Goal: Communication & Community: Answer question/provide support

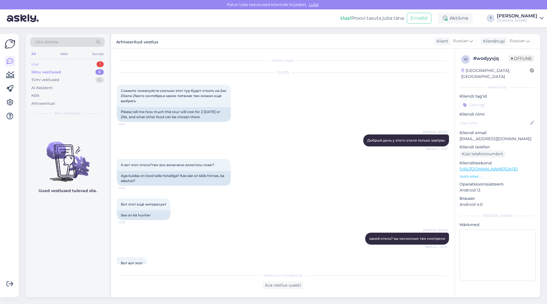
scroll to position [161, 0]
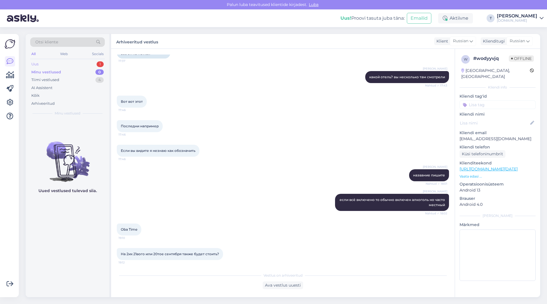
click at [90, 62] on div "Uus 1" at bounding box center [67, 64] width 75 height 8
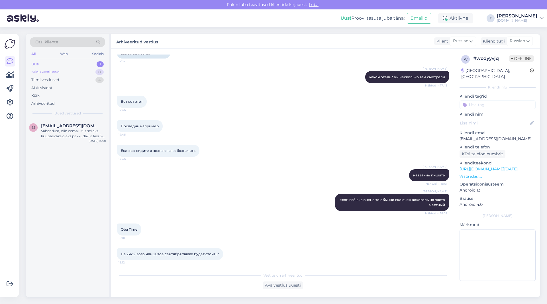
click at [79, 72] on div "Minu vestlused 0" at bounding box center [67, 72] width 75 height 8
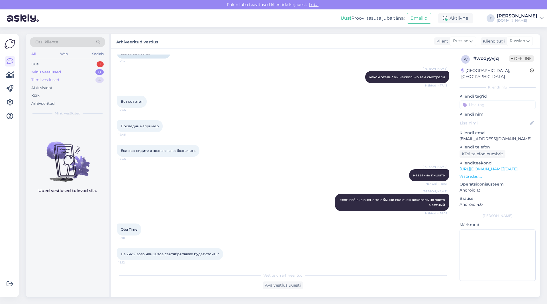
click at [80, 78] on div "Tiimi vestlused 4" at bounding box center [67, 80] width 75 height 8
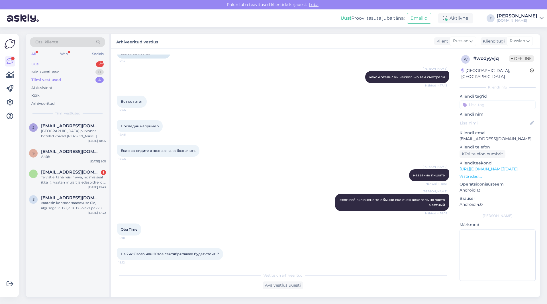
click at [71, 64] on div "Uus 2" at bounding box center [67, 64] width 75 height 8
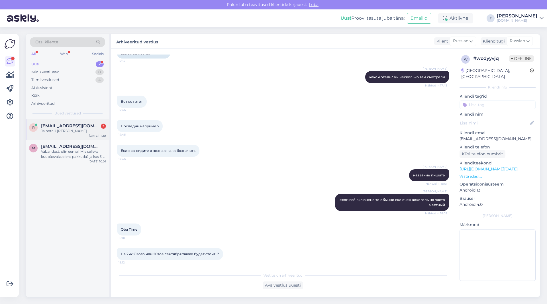
click at [81, 132] on div "Ja hotelli [PERSON_NAME]" at bounding box center [73, 130] width 65 height 5
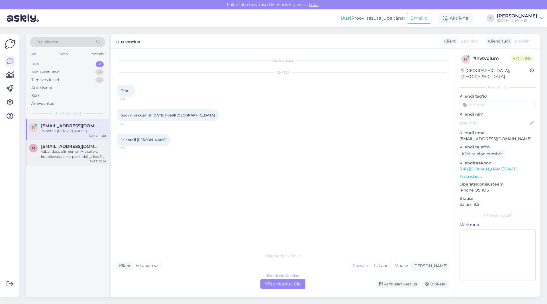
click at [70, 149] on span "[EMAIL_ADDRESS][DOMAIN_NAME]" at bounding box center [70, 146] width 59 height 5
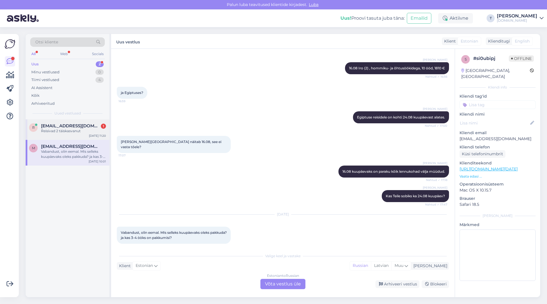
click at [74, 123] on span "[EMAIL_ADDRESS][DOMAIN_NAME]" at bounding box center [70, 125] width 59 height 5
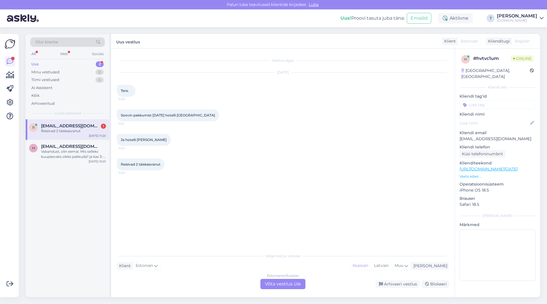
scroll to position [0, 0]
click at [77, 62] on div "Uus 2" at bounding box center [67, 64] width 75 height 8
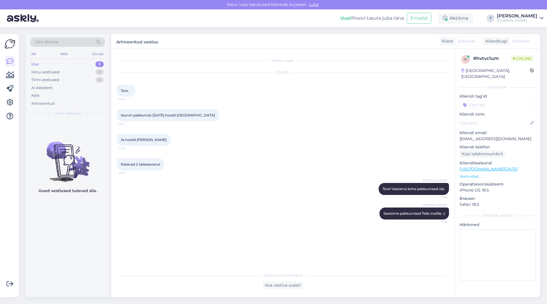
drag, startPoint x: 67, startPoint y: 42, endPoint x: 57, endPoint y: 42, distance: 10.0
click at [57, 42] on span "Otsi kliente" at bounding box center [46, 42] width 23 height 6
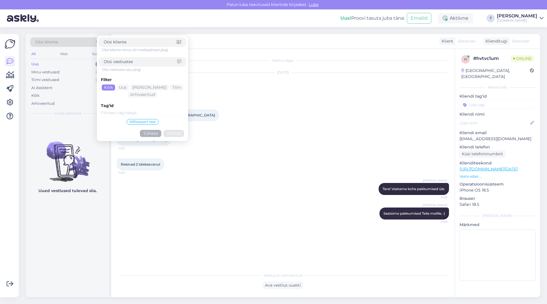
click at [137, 40] on input at bounding box center [140, 42] width 73 height 6
type input "[EMAIL_ADDRESS][DOMAIN_NAME]"
click at [173, 133] on button "Otsing" at bounding box center [174, 133] width 21 height 7
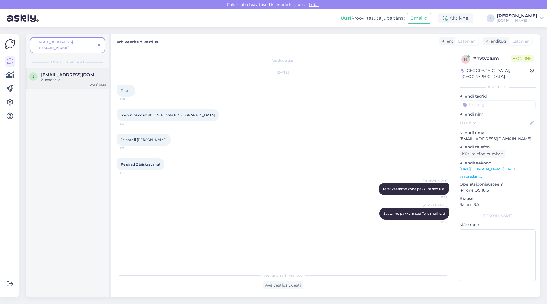
click at [68, 72] on span "[EMAIL_ADDRESS][DOMAIN_NAME]" at bounding box center [70, 74] width 59 height 5
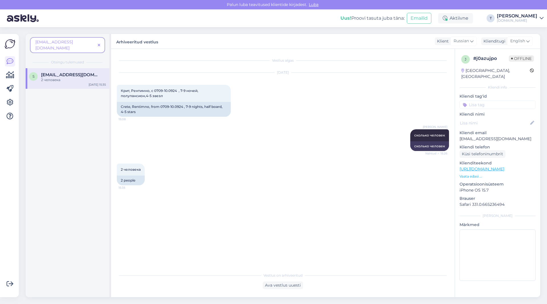
click at [99, 43] on icon at bounding box center [99, 45] width 3 height 4
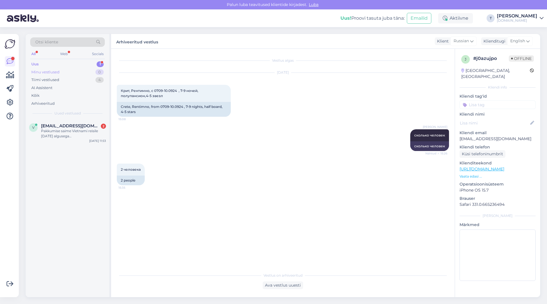
click at [68, 70] on div "Minu vestlused 0" at bounding box center [67, 72] width 75 height 8
click at [81, 70] on div "Minu vestlused 1" at bounding box center [67, 72] width 75 height 8
click at [74, 132] on div "Можно подробнее о Seaside [GEOGRAPHIC_DATA] вылеты, так же хочется узнать нужна…" at bounding box center [73, 133] width 65 height 10
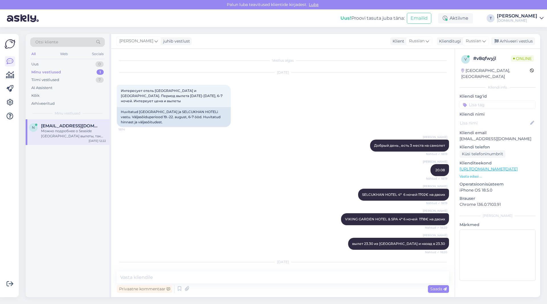
scroll to position [61, 0]
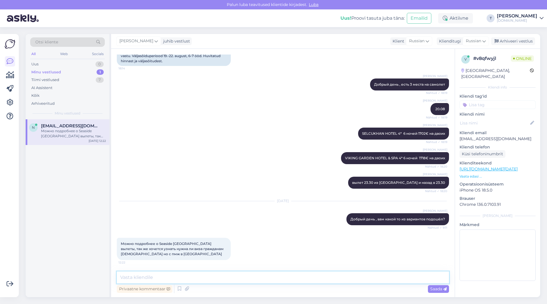
click at [215, 277] on textarea at bounding box center [283, 277] width 332 height 12
drag, startPoint x: 159, startPoint y: 243, endPoint x: 172, endPoint y: 243, distance: 13.1
click at [172, 243] on span "Можно подробнее о Seaside [GEOGRAPHIC_DATA] вылеты, так же хочется узнать нужна…" at bounding box center [173, 248] width 104 height 15
copy span "Seaside"
click at [173, 277] on textarea at bounding box center [283, 277] width 332 height 12
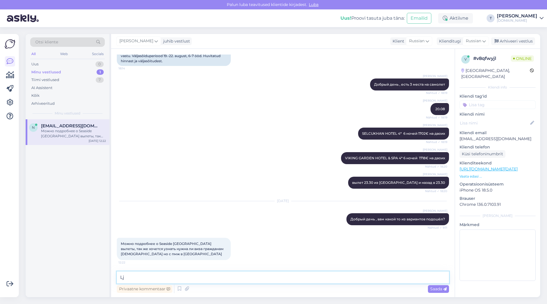
type textarea "L"
type textarea "Добрый день ! Насколько мне известно что виза не нужна"
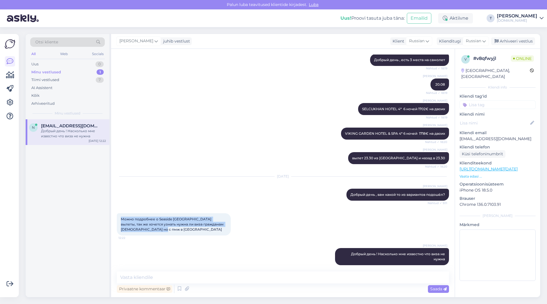
drag, startPoint x: 151, startPoint y: 229, endPoint x: 120, endPoint y: 218, distance: 33.0
click at [120, 218] on div "Можно подробнее о Seaside [GEOGRAPHIC_DATA] вылеты, так же хочется узнать нужна…" at bounding box center [174, 224] width 114 height 22
copy span "Можно подробнее о Seaside [GEOGRAPHIC_DATA] вылеты, так же хочется узнать нужна…"
click at [212, 277] on textarea at bounding box center [283, 277] width 332 height 12
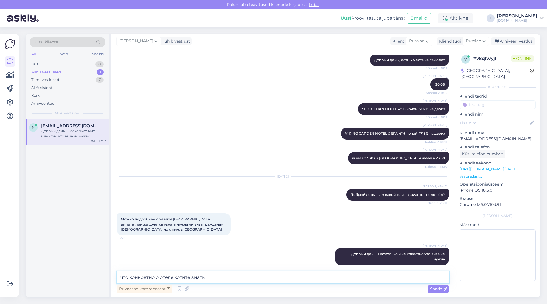
type textarea "что конкретно о отеле хотите знать?"
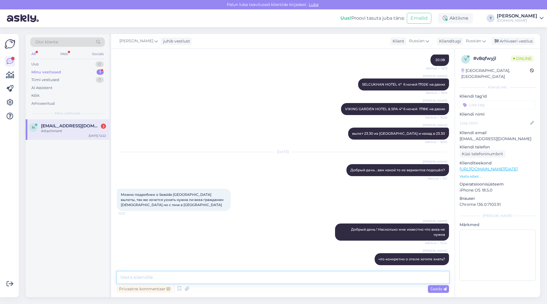
scroll to position [170, 0]
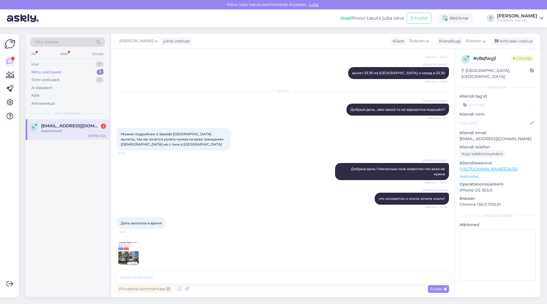
click at [131, 247] on img at bounding box center [128, 253] width 23 height 23
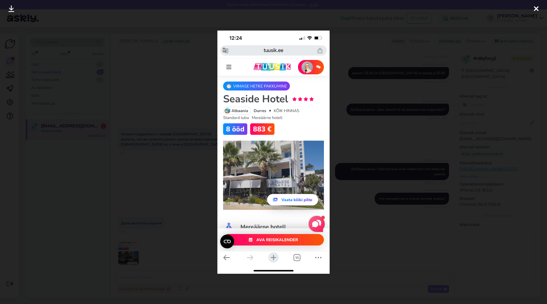
click at [342, 88] on div at bounding box center [273, 152] width 547 height 304
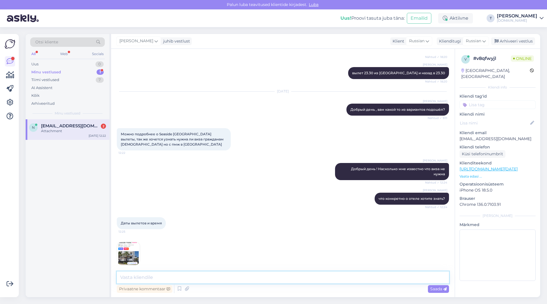
click at [186, 278] on textarea at bounding box center [283, 277] width 332 height 12
click at [198, 275] on textarea at bounding box center [283, 277] width 332 height 12
type textarea "есть 25.08 и 29.08"
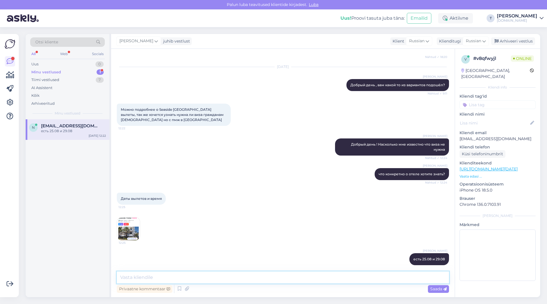
paste textarea "Ниже указано время полета (время может измениться!): 01.09[GEOGRAPHIC_DATA] -[G…"
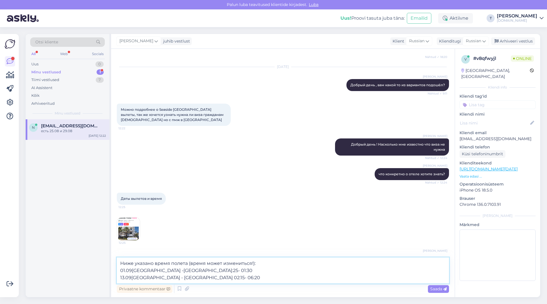
drag, startPoint x: 121, startPoint y: 268, endPoint x: 125, endPoint y: 269, distance: 4.1
click at [125, 269] on textarea "Ниже указано время полета (время может измениться!): 01.09[GEOGRAPHIC_DATA] -[G…" at bounding box center [283, 270] width 332 height 26
click at [132, 270] on textarea "Ниже указано время полета (время может измениться!): 25.09[GEOGRAPHIC_DATA] -[G…" at bounding box center [283, 270] width 332 height 26
drag, startPoint x: 121, startPoint y: 275, endPoint x: 124, endPoint y: 277, distance: 3.3
click at [124, 277] on textarea "Ниже указано время полета (время может измениться!): 25.08[GEOGRAPHIC_DATA] -[G…" at bounding box center [283, 270] width 332 height 26
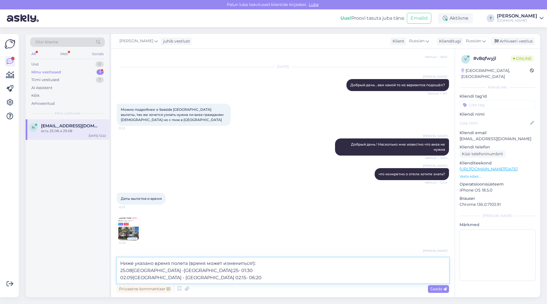
type textarea "Ниже указано время полета (время может измениться!): 25.08[GEOGRAPHIC_DATA] -[G…"
click at [433, 289] on span "Saada" at bounding box center [438, 288] width 17 height 5
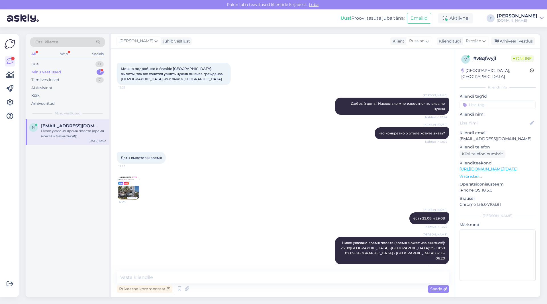
scroll to position [230, 0]
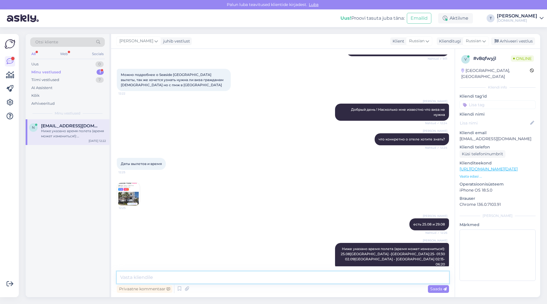
click at [159, 281] on textarea at bounding box center [283, 277] width 332 height 12
paste textarea "Double Room Back View Without Balcony"
type textarea "Double Room Back View Without Balcony 1766€ на двоих за номер"
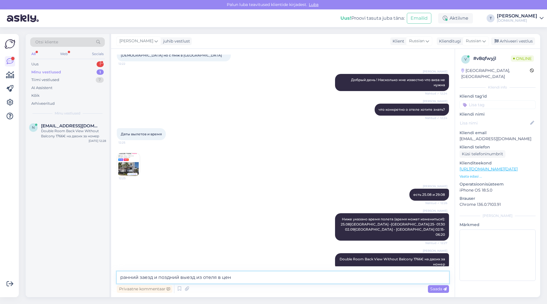
type textarea "ранний заезд и поздний выезд из отеля в цене"
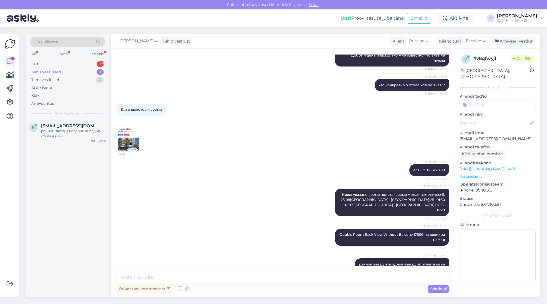
click at [131, 128] on img at bounding box center [128, 139] width 23 height 23
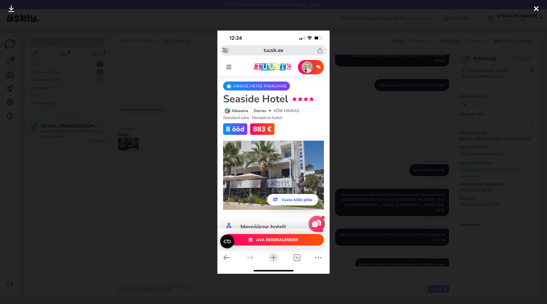
click at [537, 7] on icon at bounding box center [536, 8] width 5 height 7
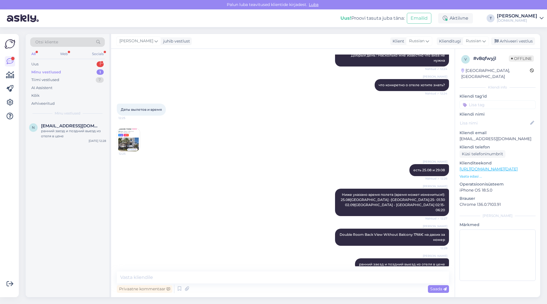
click at [471, 174] on p "Vaata edasi ..." at bounding box center [498, 176] width 76 height 5
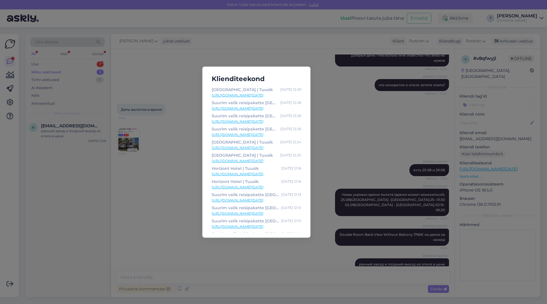
click at [232, 95] on link "[URL][DOMAIN_NAME][DATE]" at bounding box center [257, 95] width 90 height 5
click at [361, 108] on div "Klienditeekond [GEOGRAPHIC_DATA] | Tuusik [DATE] 12:29 [URL][DOMAIN_NAME][DATE]…" at bounding box center [273, 152] width 547 height 304
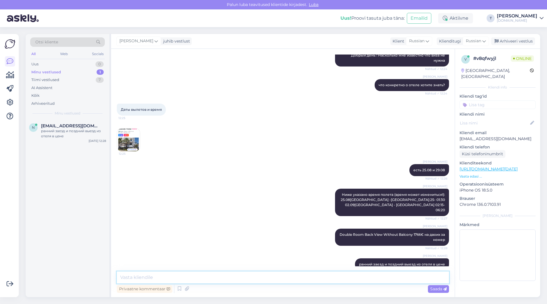
click at [270, 282] on textarea at bounding box center [283, 277] width 332 height 12
click at [270, 277] on textarea at bounding box center [283, 277] width 332 height 12
click at [223, 280] on textarea at bounding box center [283, 277] width 332 height 12
type textarea "b"
type textarea "подходят Вам эти даты? или сентябрь так же могу сказать какие есть варианты?"
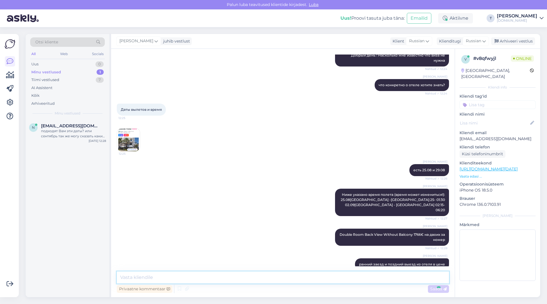
scroll to position [314, 0]
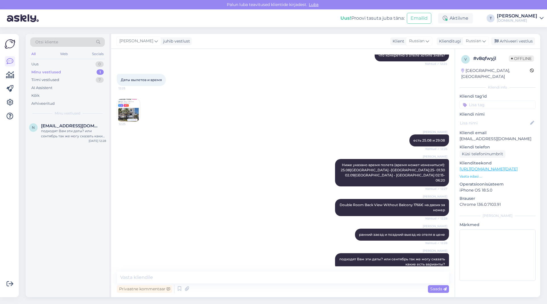
click at [296, 173] on div "[PERSON_NAME] указано время полета (время может измениться!): 25.08[GEOGRAPHIC_…" at bounding box center [283, 173] width 332 height 40
paste textarea "[URL][DOMAIN_NAME]"
type textarea "[URL][DOMAIN_NAME]"
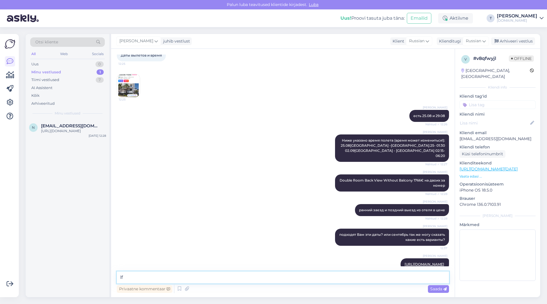
type textarea "l"
type textarea "данный отель находится около 5* отеля и питания в 5* отеле и бассейнами пользов…"
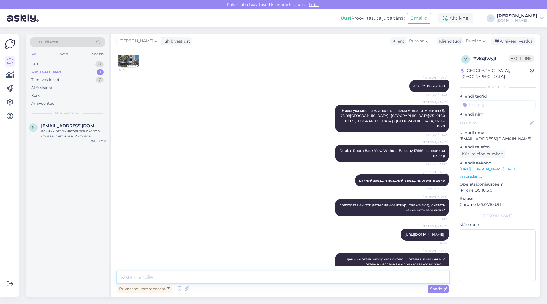
paste textarea "Triple Room With Balcony"
click at [126, 276] on textarea "Triple Room With Balcony 1596€" at bounding box center [283, 277] width 332 height 12
type textarea "25.08 на двоих Triple Room With Balcony 1596€"
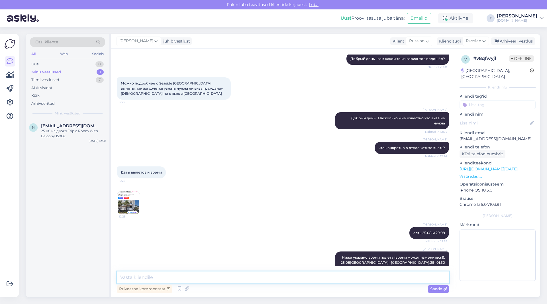
scroll to position [392, 0]
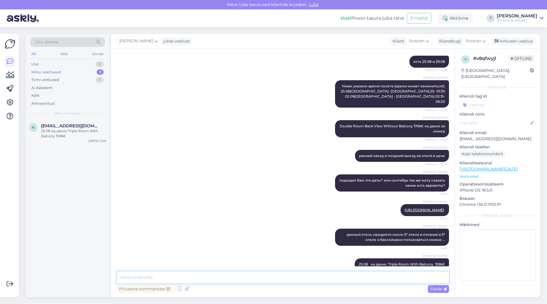
paste textarea "Небольшой отель для спокойного отдыха. Расположен рядом с городским пляжем. Гос…"
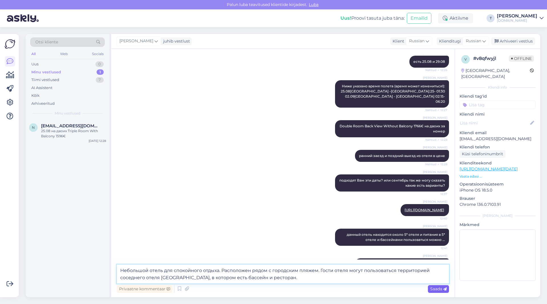
type textarea "Небольшой отель для спокойного отдыха. Расположен рядом с городским пляжем. Гос…"
click at [434, 287] on span "Saada" at bounding box center [438, 288] width 17 height 5
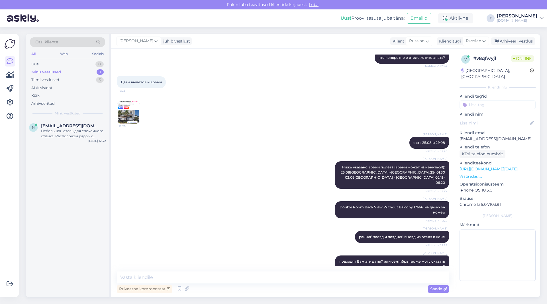
scroll to position [318, 0]
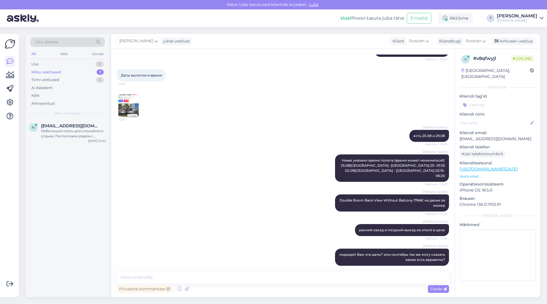
click at [133, 103] on img at bounding box center [128, 105] width 23 height 23
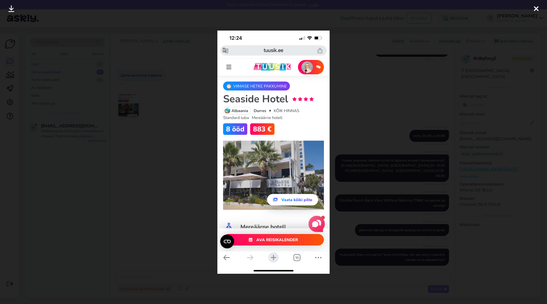
click at [363, 108] on div at bounding box center [273, 152] width 547 height 304
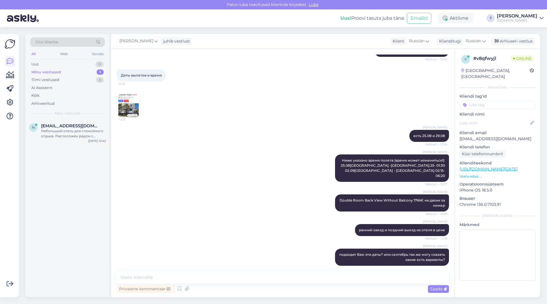
scroll to position [432, 0]
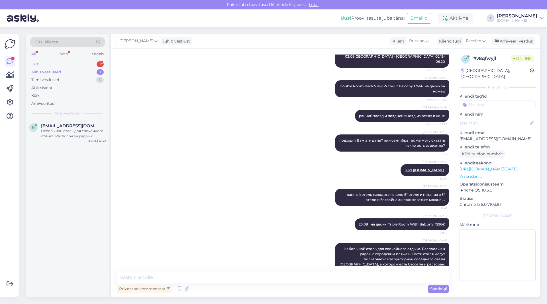
click at [72, 63] on div "Uus 1" at bounding box center [67, 64] width 75 height 8
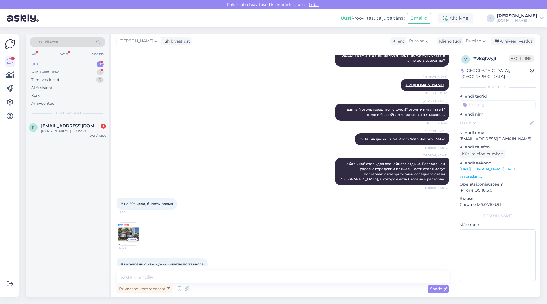
click at [216, 127] on div "[PERSON_NAME] 25.08 на двоих Triple Room With Balcony 1596€ Nähtud ✓ 12:42" at bounding box center [283, 139] width 332 height 25
click at [192, 277] on textarea at bounding box center [283, 277] width 332 height 12
click at [192, 276] on textarea at bounding box center [283, 277] width 332 height 12
type textarea "есть но выше цены будут"
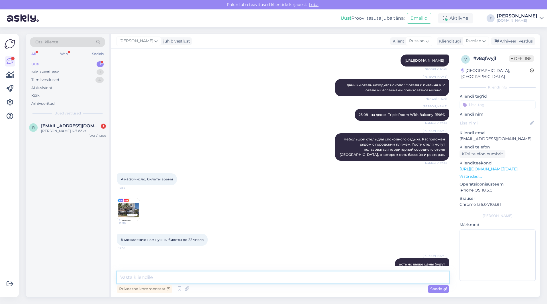
click at [239, 278] on textarea at bounding box center [283, 277] width 332 height 12
type textarea "3 места на самолёт остались"
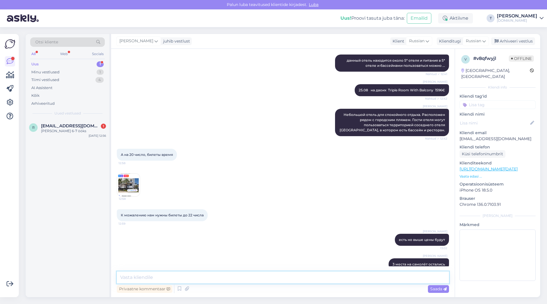
click at [243, 276] on textarea at bounding box center [283, 277] width 332 height 12
type textarea "22.08 есть на 20 нету"
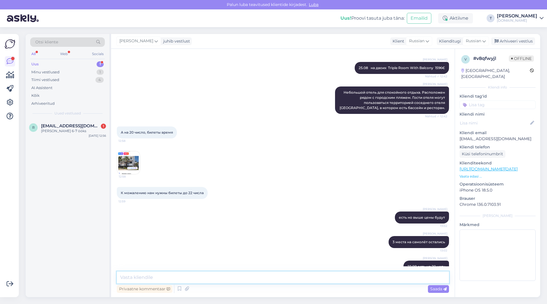
scroll to position [591, 0]
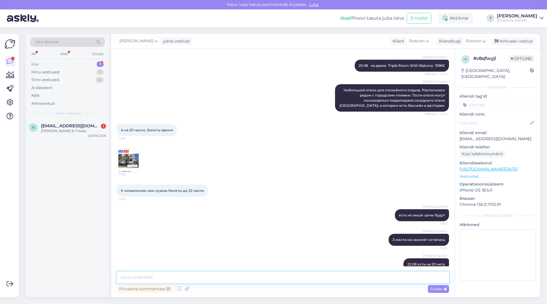
click at [196, 272] on textarea at bounding box center [283, 277] width 332 height 12
type textarea "времена вылетов будут такие де"
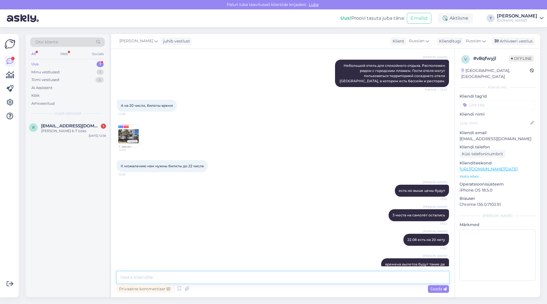
click at [227, 280] on textarea at bounding box center [283, 277] width 332 height 12
click at [130, 277] on textarea "22ю08-30.08" at bounding box center [283, 277] width 332 height 12
type textarea "22.08-30.08"
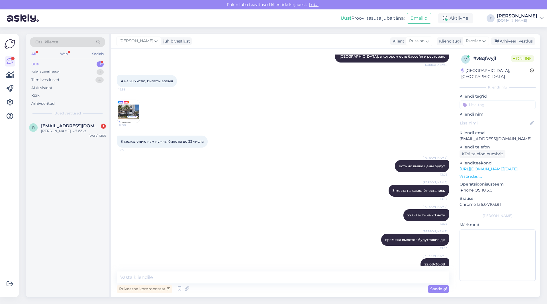
click at [130, 101] on img at bounding box center [128, 111] width 23 height 23
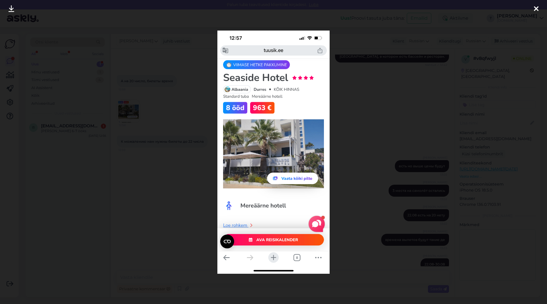
click at [354, 90] on div at bounding box center [273, 152] width 547 height 304
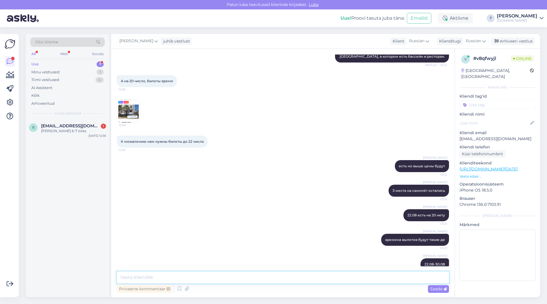
paste textarea "Double Room Back View Without Balcony"
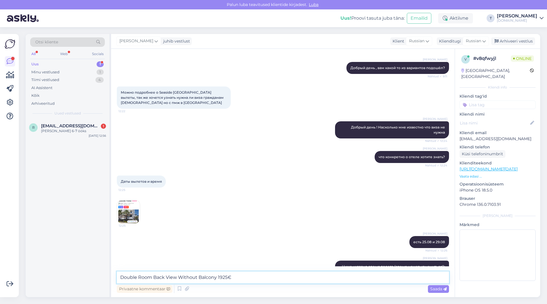
scroll to position [98, 0]
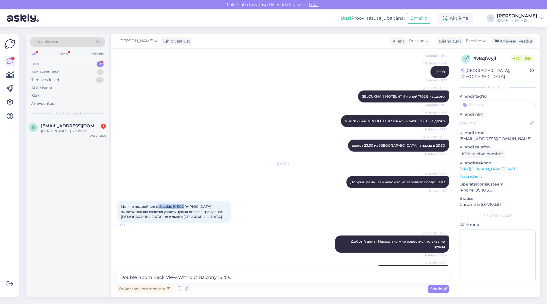
drag, startPoint x: 158, startPoint y: 206, endPoint x: 182, endPoint y: 206, distance: 24.5
click at [182, 206] on span "Можно подробнее о Seaside [GEOGRAPHIC_DATA] вылеты, так же хочется узнать нужна…" at bounding box center [173, 211] width 104 height 15
copy span "[GEOGRAPHIC_DATA]"
click at [120, 276] on textarea "Double Room Back View Without Balcony 1925€" at bounding box center [283, 277] width 332 height 12
paste textarea "[GEOGRAPHIC_DATA]"
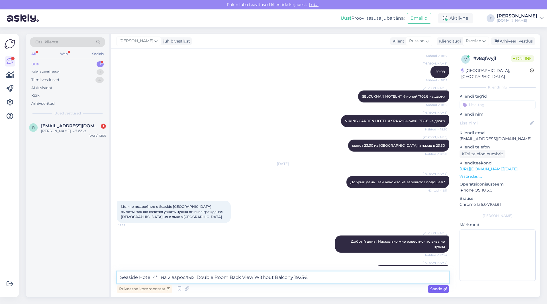
type textarea "Seaside Hotel 4* на 2 взрослых Double Room Back View Without Balcony 1925€"
click at [444, 286] on div "Saada" at bounding box center [438, 289] width 21 height 8
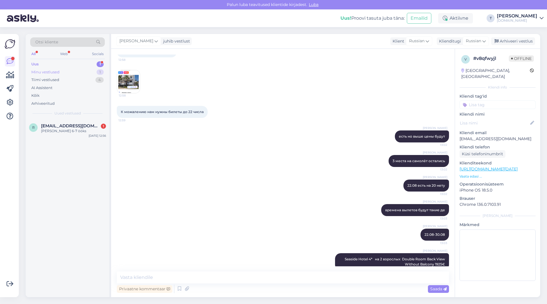
click at [66, 70] on div "Minu vestlused 1" at bounding box center [67, 72] width 75 height 8
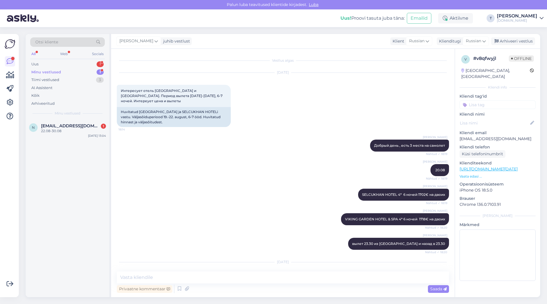
scroll to position [694, 0]
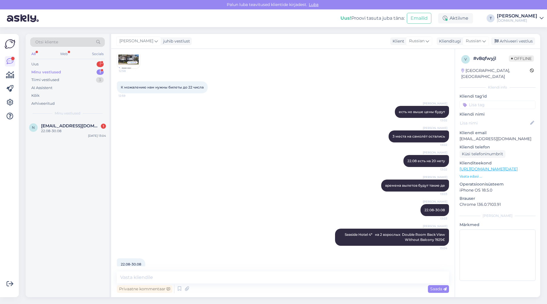
click at [83, 71] on div "Minu vestlused 1" at bounding box center [67, 72] width 75 height 8
click at [75, 127] on span "[EMAIL_ADDRESS][DOMAIN_NAME]" at bounding box center [70, 125] width 59 height 5
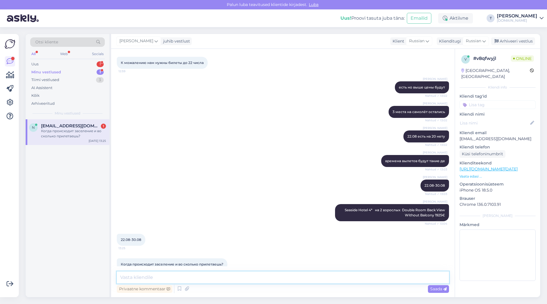
click at [193, 274] on textarea at bounding box center [283, 277] width 332 height 12
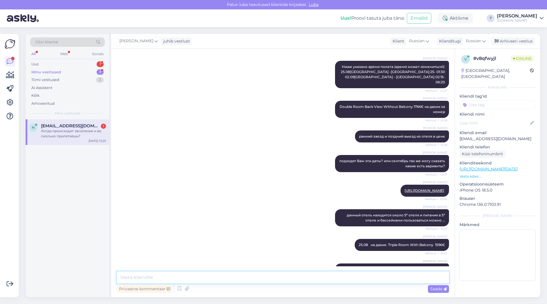
scroll to position [405, 0]
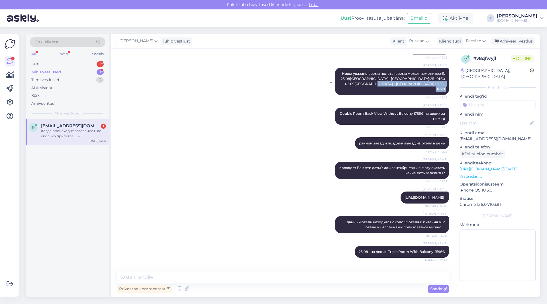
drag, startPoint x: 442, startPoint y: 80, endPoint x: 370, endPoint y: 75, distance: 72.3
click at [335, 68] on div "[PERSON_NAME] указано время полета (время может измениться!): 25.08[GEOGRAPHIC_…" at bounding box center [392, 81] width 114 height 27
drag, startPoint x: 386, startPoint y: 74, endPoint x: 402, endPoint y: 79, distance: 16.7
click at [402, 79] on span "Ниже указано время полета (время может измениться!): 25.08[GEOGRAPHIC_DATA] -[G…" at bounding box center [393, 81] width 105 height 20
click at [418, 81] on div "[PERSON_NAME] указано время полета (время может измениться!): 25.08[GEOGRAPHIC_…" at bounding box center [392, 81] width 114 height 27
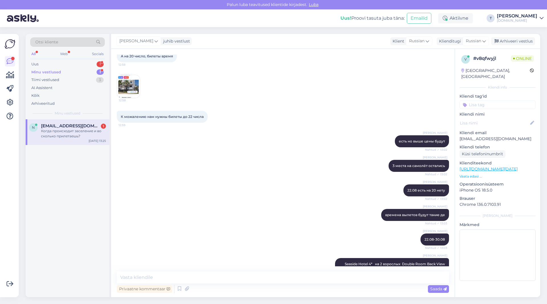
scroll to position [718, 0]
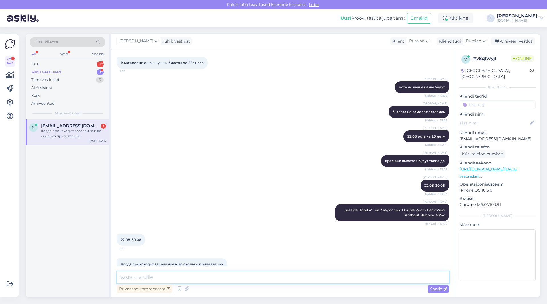
click at [183, 277] on textarea at bounding box center [283, 277] width 332 height 12
type textarea "ночью привозят и сразу по приезду заселение"
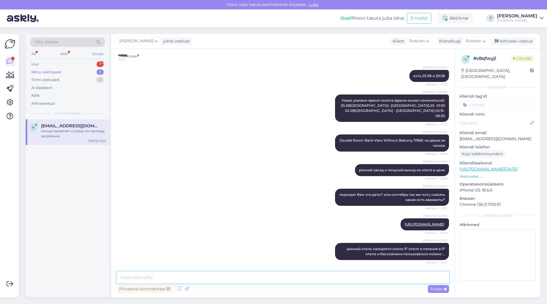
scroll to position [372, 0]
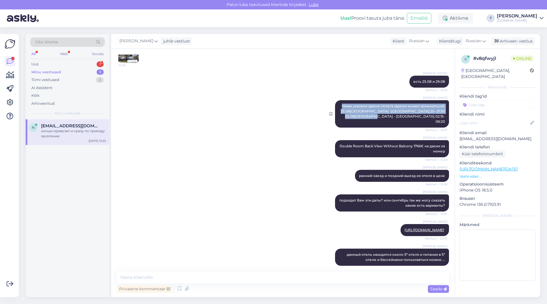
drag, startPoint x: 440, startPoint y: 111, endPoint x: 338, endPoint y: 101, distance: 102.8
click at [338, 101] on div "[PERSON_NAME] указано время полета (время может измениться!): 25.08[GEOGRAPHIC_…" at bounding box center [392, 113] width 114 height 27
copy span "Ниже указано время полета (время может измениться!): 25.08[GEOGRAPHIC_DATA] -[G…"
paste textarea "Ниже указано время полета (время может измениться!): 25.08[GEOGRAPHIC_DATA] -[G…"
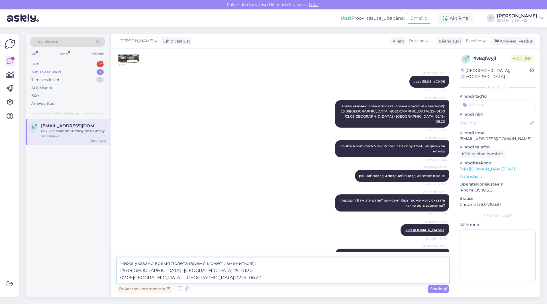
drag, startPoint x: 120, startPoint y: 269, endPoint x: 125, endPoint y: 270, distance: 4.6
click at [125, 270] on textarea "Ниже указано время полета (время может измениться!): 25.08[GEOGRAPHIC_DATA] -[G…" at bounding box center [283, 270] width 332 height 26
click at [132, 277] on textarea "Ниже указано время полета (время может измениться!): 22.08[GEOGRAPHIC_DATA] -[G…" at bounding box center [283, 270] width 332 height 26
click at [125, 278] on textarea "Ниже указано время полета (время может измениться!): 22.08[GEOGRAPHIC_DATA] -[G…" at bounding box center [283, 270] width 332 height 26
click at [194, 278] on textarea "Ниже указано время полета (время может измениться!): 22.08[GEOGRAPHIC_DATA] -[G…" at bounding box center [283, 270] width 332 height 26
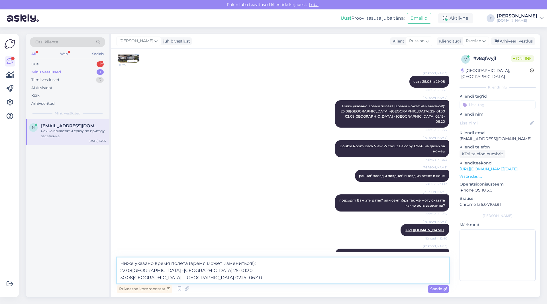
click at [180, 277] on textarea "Ниже указано время полета (время может измениться!): 22.08[GEOGRAPHIC_DATA] -[G…" at bounding box center [283, 270] width 332 height 26
type textarea "Ниже указано время полета (время может измениться!): 22.08[GEOGRAPHIC_DATA] -[G…"
click at [438, 288] on span "Saada" at bounding box center [438, 288] width 17 height 5
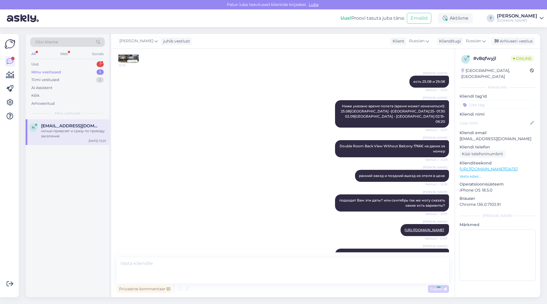
scroll to position [778, 0]
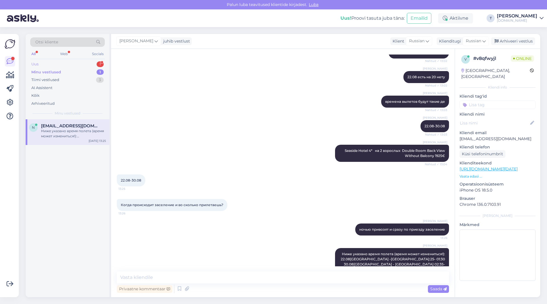
click at [71, 65] on div "Uus 1" at bounding box center [67, 64] width 75 height 8
click at [60, 129] on div "Добрый день, [GEOGRAPHIC_DATA], ультра все включено, номер стандарт, 8-9 ночей,…" at bounding box center [73, 133] width 65 height 10
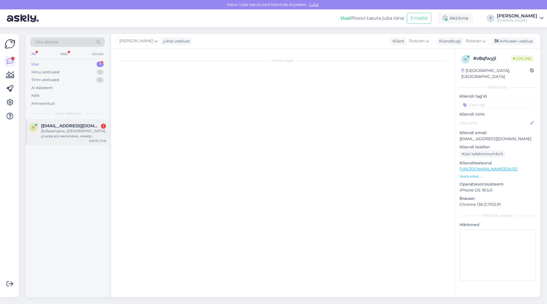
scroll to position [0, 0]
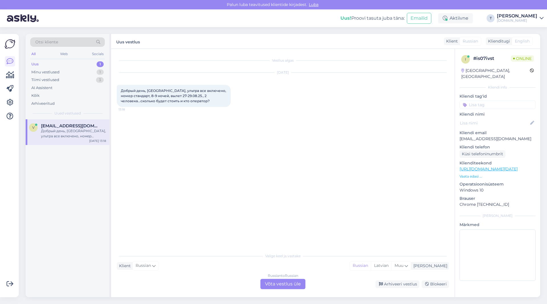
click at [284, 284] on div "Russian to Russian Võta vestlus üle" at bounding box center [283, 284] width 45 height 10
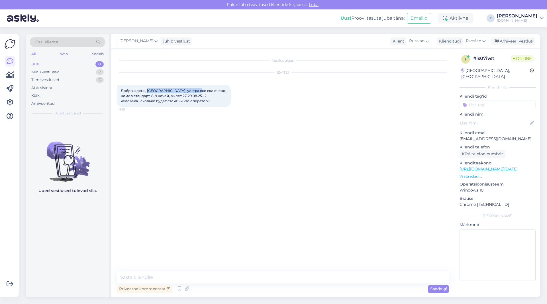
drag, startPoint x: 147, startPoint y: 89, endPoint x: 194, endPoint y: 90, distance: 46.8
click at [194, 90] on span "Добрый день, [GEOGRAPHIC_DATA], ультра все включено, номер стандарт, 8-9 ночей,…" at bounding box center [174, 95] width 106 height 15
copy span "[GEOGRAPHIC_DATA],"
click at [198, 185] on div "Vestlus algas [DATE] Добрый день, [GEOGRAPHIC_DATA], ультра все включено, номер…" at bounding box center [286, 160] width 338 height 212
click at [177, 275] on textarea at bounding box center [283, 277] width 332 height 12
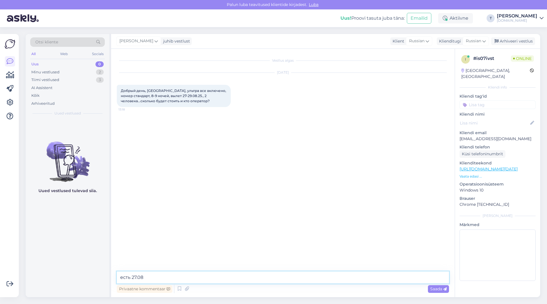
type textarea "есть 27.08"
click at [435, 288] on span "Saada" at bounding box center [438, 288] width 17 height 5
click at [206, 278] on textarea at bounding box center [283, 277] width 332 height 12
type textarea "и 30.08"
paste textarea "27.08 6 ночей Standard Land View 1786€ 7 ночей Standard Land View 2015€ 9 ночей…"
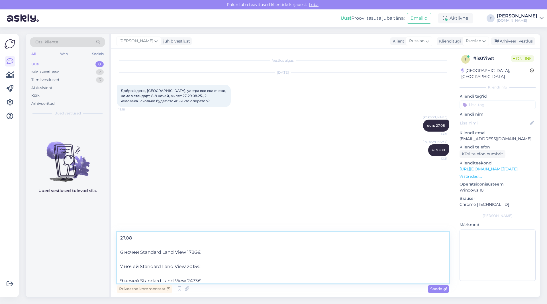
click at [146, 273] on textarea "27.08 6 ночей Standard Land View 1786€ 7 ночей Standard Land View 2015€ 9 ночей…" at bounding box center [283, 257] width 332 height 51
click at [133, 260] on textarea "27.08 6 ночей Standard Land View 1786€ 7 ночей Standard Land View 2015€ 9 ночей…" at bounding box center [283, 259] width 332 height 47
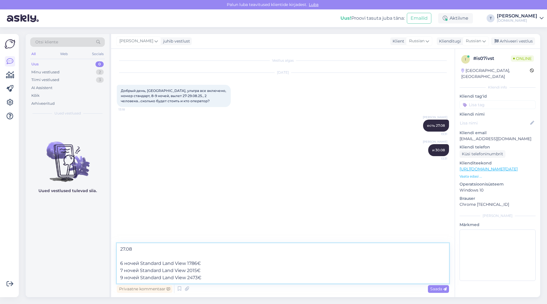
click at [124, 254] on textarea "27.08 6 ночей Standard Land View 1786€ 7 ночей Standard Land View 2015€ 9 ночей…" at bounding box center [283, 263] width 332 height 40
type textarea "27.08 6 ночей Standard Land View 1786€ 7 ночей Standard Land View 2015€ 9 ночей…"
click at [433, 287] on span "Saada" at bounding box center [438, 288] width 17 height 5
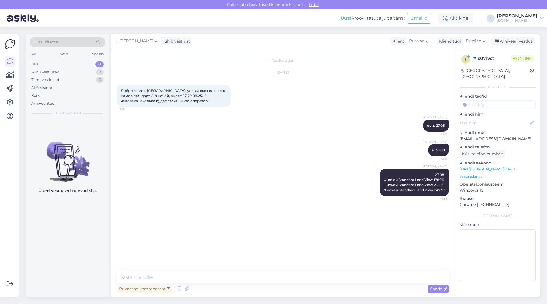
click at [263, 148] on div "[PERSON_NAME] и 30.08 13:31" at bounding box center [283, 150] width 332 height 25
click at [193, 277] on textarea at bounding box center [283, 277] width 332 height 12
type textarea "tez tours"
drag, startPoint x: 440, startPoint y: 215, endPoint x: 417, endPoint y: 215, distance: 22.5
click at [417, 215] on icon at bounding box center [416, 214] width 3 height 3
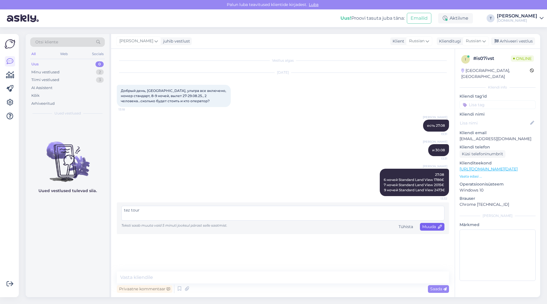
type textarea "tez tour"
click at [422, 225] on span "Muuda" at bounding box center [432, 226] width 20 height 5
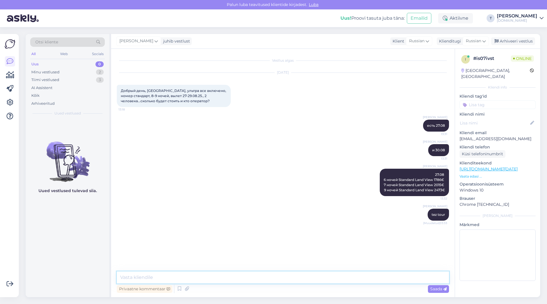
click at [164, 274] on textarea at bounding box center [283, 277] width 332 height 12
paste textarea "Standard Land View"
click at [183, 269] on textarea "29.08 Standard Land View" at bounding box center [283, 273] width 332 height 19
type textarea "29.08 Standard Land View 2015€"
drag, startPoint x: 440, startPoint y: 148, endPoint x: 418, endPoint y: 149, distance: 22.6
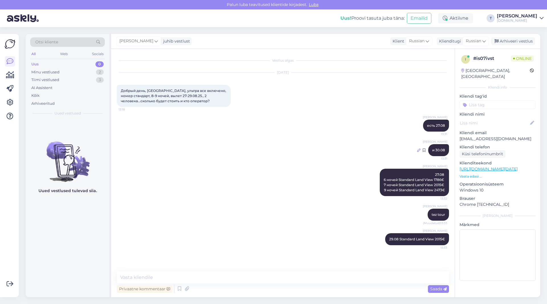
click at [418, 149] on icon at bounding box center [418, 149] width 3 height 3
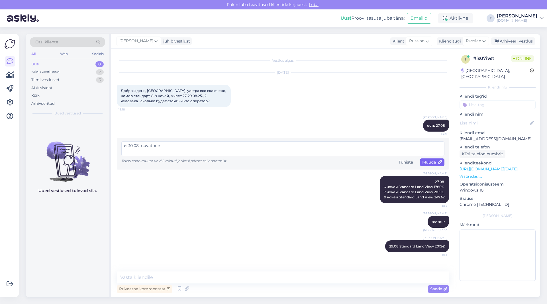
type textarea "и 30.08 novatours"
click at [439, 162] on icon at bounding box center [440, 162] width 4 height 4
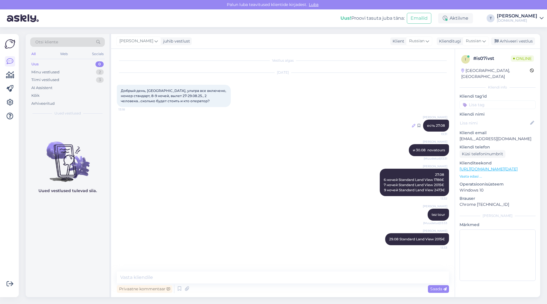
drag, startPoint x: 431, startPoint y: 123, endPoint x: 414, endPoint y: 126, distance: 17.4
click at [414, 126] on icon at bounding box center [413, 125] width 3 height 3
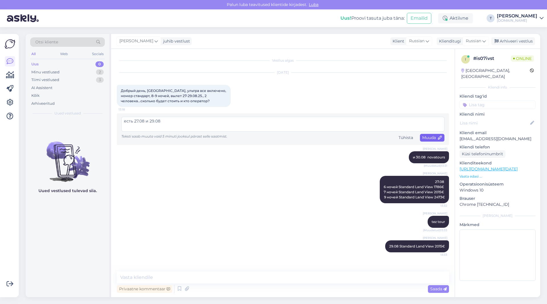
type textarea "есть 27.08 и 29.08"
click at [433, 138] on span "Muuda" at bounding box center [432, 137] width 20 height 5
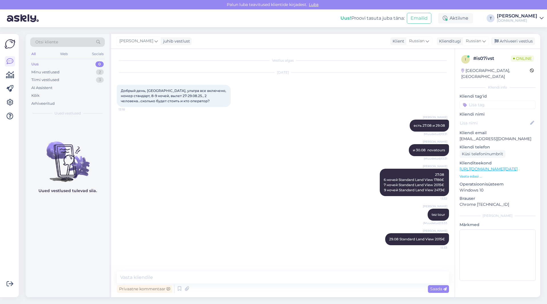
click at [324, 208] on div "[PERSON_NAME] tour (Muudetud) 13:33" at bounding box center [283, 214] width 332 height 25
click at [66, 70] on div "Minu vestlused 2" at bounding box center [67, 72] width 75 height 8
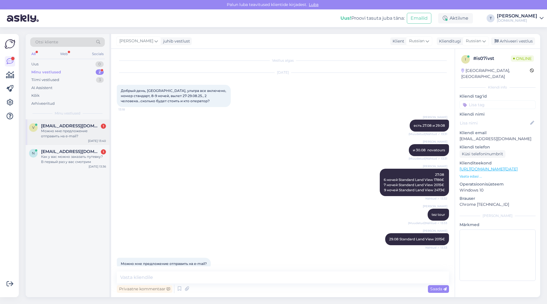
click at [78, 132] on div "Можно мне предложение отправить на e-mail?" at bounding box center [73, 133] width 65 height 10
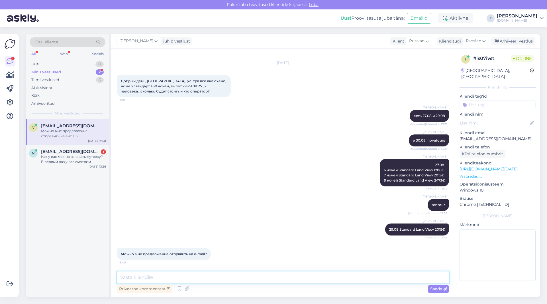
click at [191, 277] on textarea at bounding box center [283, 277] width 332 height 12
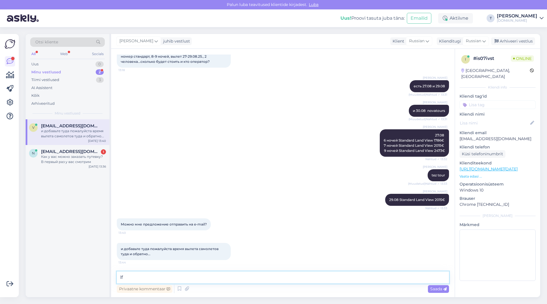
type textarea "l"
type textarea "lf rjytxyj"
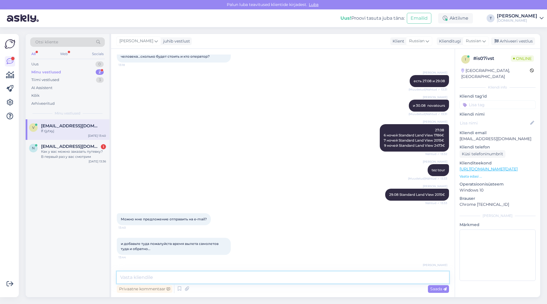
scroll to position [69, 0]
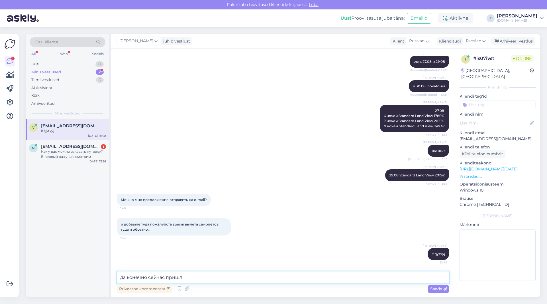
type textarea "да конечно сейчас пришлю"
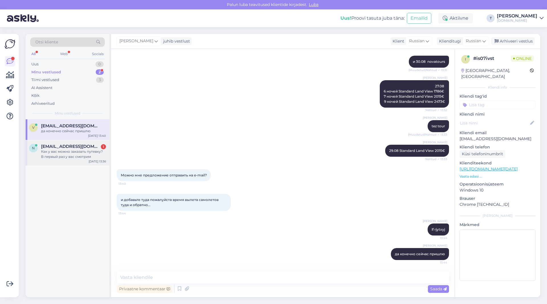
click at [69, 147] on span "[EMAIL_ADDRESS][DOMAIN_NAME]" at bounding box center [70, 146] width 59 height 5
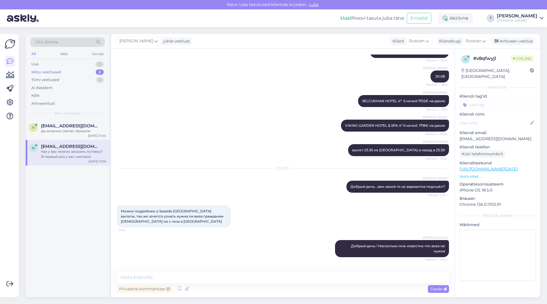
scroll to position [807, 0]
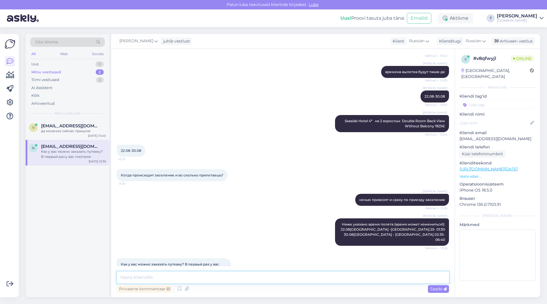
click at [212, 272] on textarea at bounding box center [283, 277] width 332 height 12
click at [212, 274] on textarea at bounding box center [283, 277] width 332 height 12
type textarea "для бронирования нам нужны имена фамилии и даты рождения, все высылаем на почту"
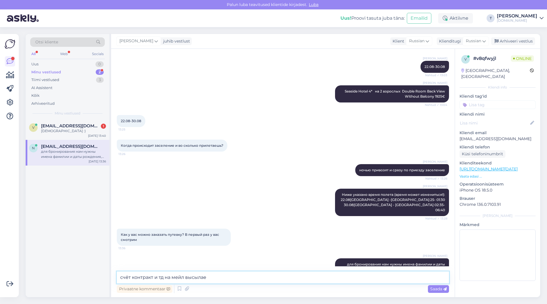
type textarea "счёт контракт и тд на мейл высылаем"
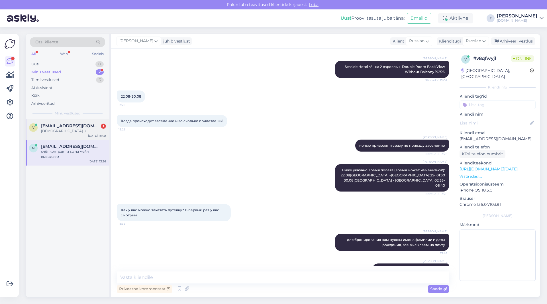
click at [48, 128] on span "[EMAIL_ADDRESS][DOMAIN_NAME]" at bounding box center [70, 125] width 59 height 5
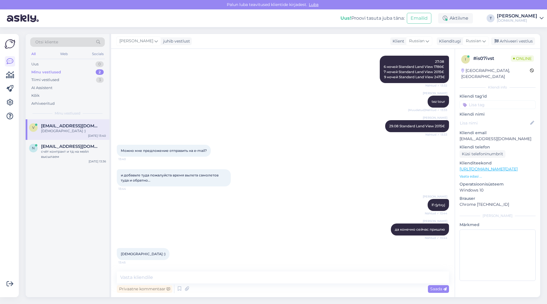
click at [480, 136] on p "[EMAIL_ADDRESS][DOMAIN_NAME]" at bounding box center [498, 139] width 76 height 6
copy p "[EMAIL_ADDRESS][DOMAIN_NAME]"
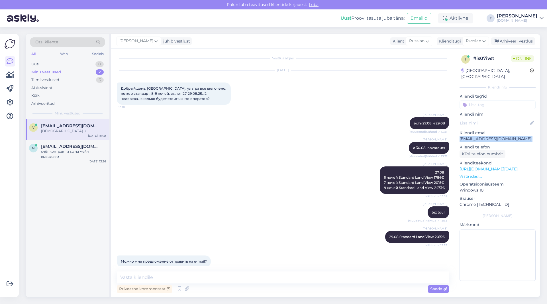
scroll to position [0, 0]
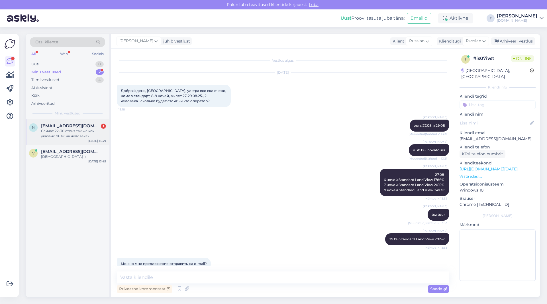
click at [71, 134] on div "Сейчас 22-30 стоит так же как указано 963€ на человека?" at bounding box center [73, 133] width 65 height 10
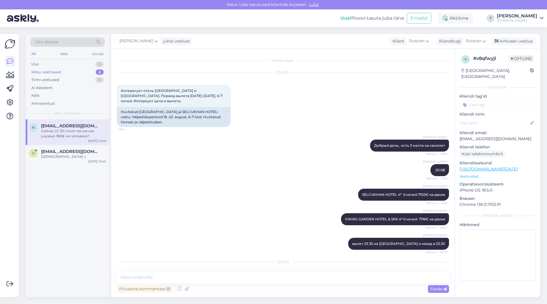
scroll to position [886, 0]
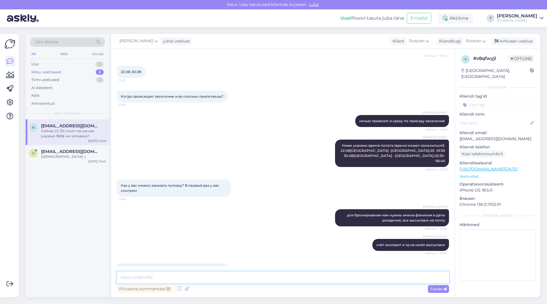
click at [183, 282] on textarea at bounding box center [283, 277] width 332 height 12
click at [182, 276] on textarea at bounding box center [283, 277] width 332 height 12
click at [120, 278] on textarea "1052€" at bounding box center [283, 277] width 332 height 12
drag, startPoint x: 134, startPoint y: 277, endPoint x: 146, endPoint y: 276, distance: 11.7
click at [146, 276] on textarea "22.08 1052€" at bounding box center [283, 277] width 332 height 12
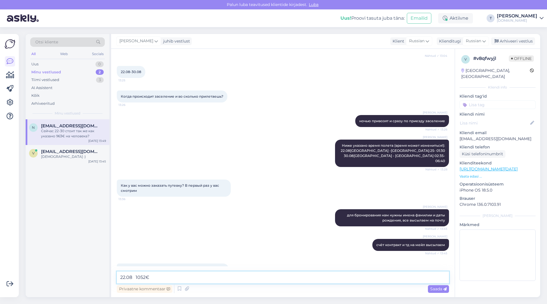
click at [152, 278] on textarea "22.08 1052€" at bounding box center [283, 277] width 332 height 12
drag, startPoint x: 160, startPoint y: 276, endPoint x: 96, endPoint y: 275, distance: 64.4
click at [96, 275] on div "Otsi kliente All Web Socials Uus 0 Minu vestlused 2 Tiimi vestlused 3 AI Assist…" at bounding box center [283, 165] width 515 height 263
type textarea "l"
type textarea "да всё вечно цена такая"
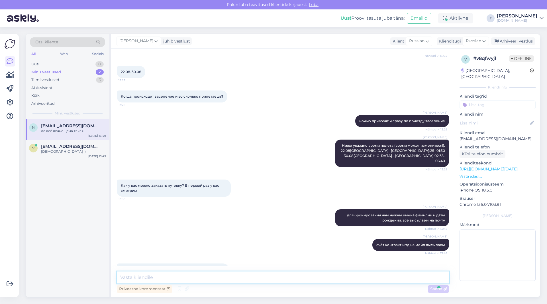
scroll to position [910, 0]
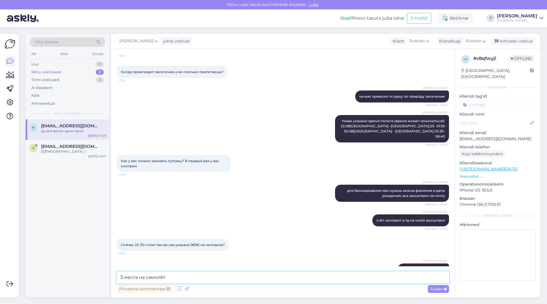
type textarea "3 места на самолёт"
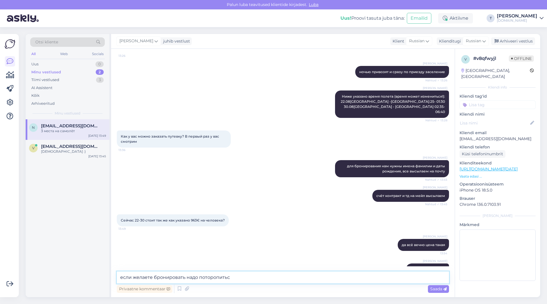
type textarea "если желаете бронировать надо поторопиться"
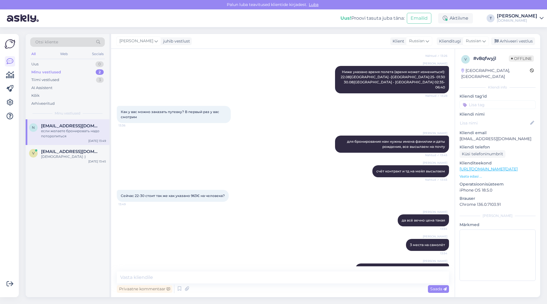
click at [233, 159] on div "[PERSON_NAME] счёт контракт и тд на мейл высылаем Nähtud ✓ 13:45" at bounding box center [283, 171] width 332 height 25
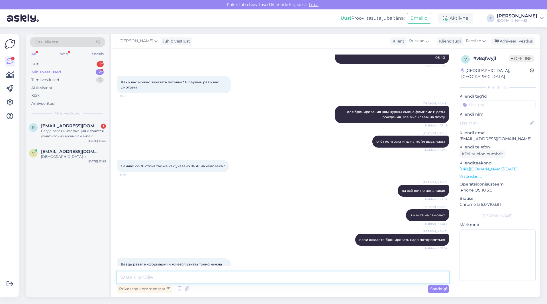
click at [181, 278] on textarea at bounding box center [283, 277] width 332 height 12
type textarea "где везде?"
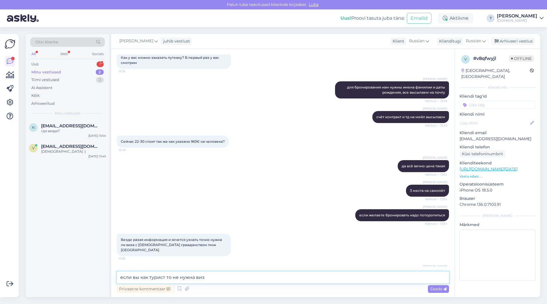
type textarea "если вы как турист то не нужна виза"
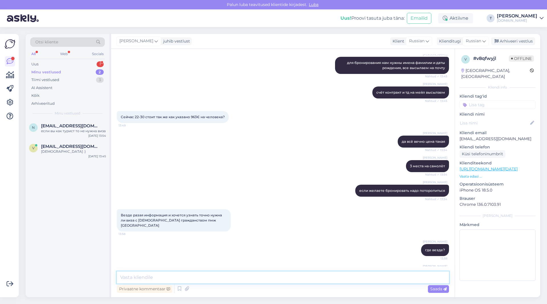
paste textarea "Нужно ли [DEMOGRAPHIC_DATA] с ПМЖ в [GEOGRAPHIC_DATA] виза для въезда в [GEOGRA…"
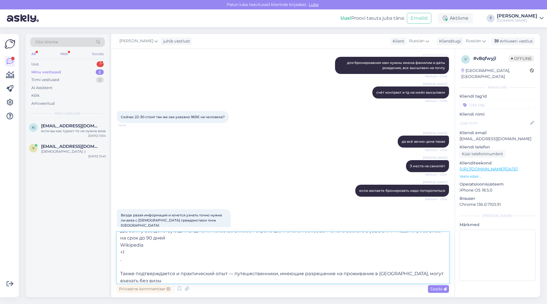
drag, startPoint x: 135, startPoint y: 256, endPoint x: 115, endPoint y: 243, distance: 24.4
click at [115, 243] on div "Vestlus algas [DATE] Интересует отель [GEOGRAPHIC_DATA] и [GEOGRAPHIC_DATA]. Пе…" at bounding box center [283, 173] width 344 height 248
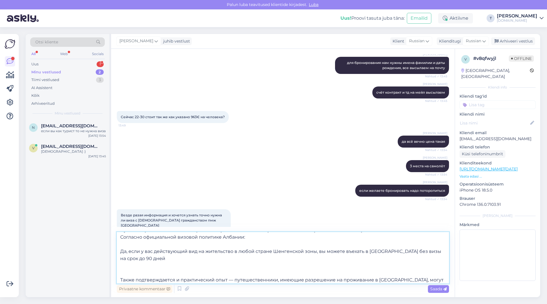
scroll to position [0, 0]
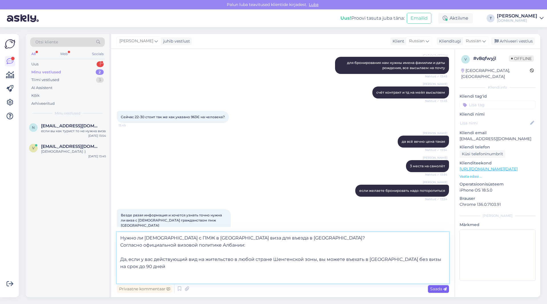
type textarea "Нужно ли [DEMOGRAPHIC_DATA] с ПМЖ в [GEOGRAPHIC_DATA] виза для въезда в [GEOGRA…"
click at [433, 288] on span "Saada" at bounding box center [438, 288] width 17 height 5
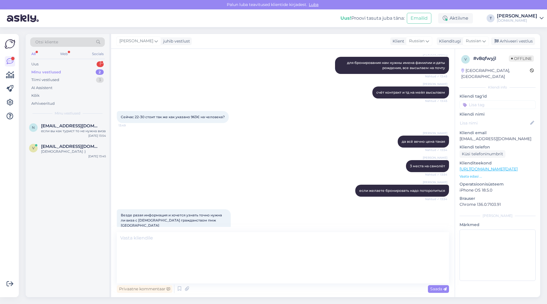
scroll to position [1119, 0]
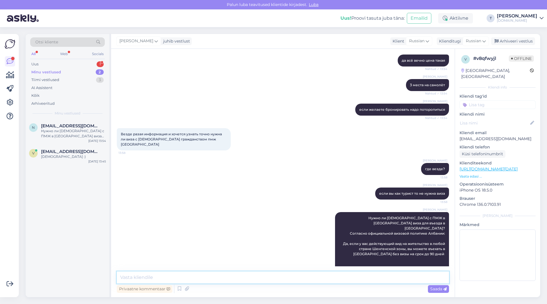
click at [250, 283] on textarea at bounding box center [283, 277] width 332 height 12
click at [248, 278] on textarea at bounding box center [283, 277] width 332 height 12
type textarea "в том году были туристы с российским паспортом"
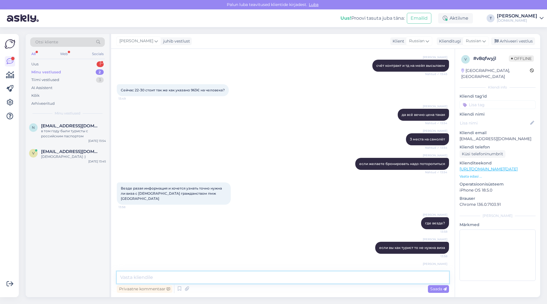
scroll to position [1144, 0]
